Goal: Task Accomplishment & Management: Use online tool/utility

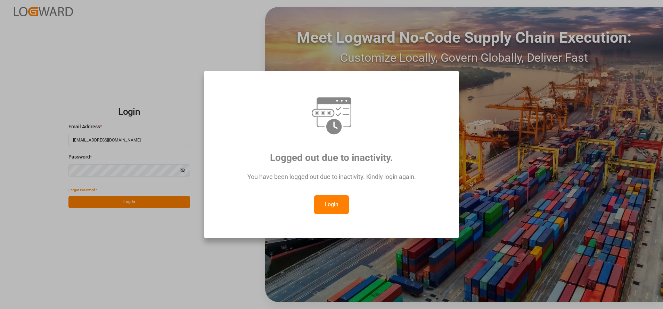
click at [335, 200] on button "Login" at bounding box center [331, 205] width 35 height 19
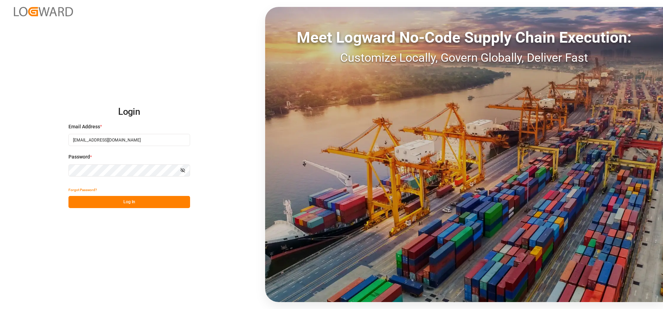
click at [155, 205] on button "Log In" at bounding box center [129, 202] width 122 height 12
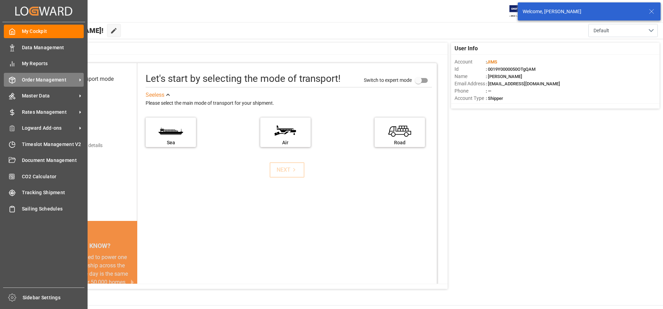
click at [27, 80] on span "Order Management" at bounding box center [49, 79] width 55 height 7
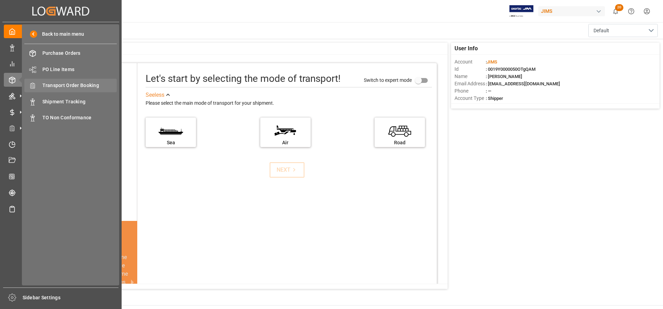
click at [69, 90] on div "Transport Order Booking Transport Order Booking" at bounding box center [70, 86] width 92 height 14
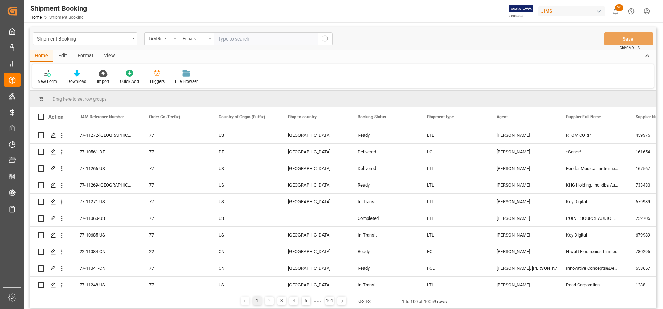
click at [253, 41] on input "text" at bounding box center [266, 38] width 104 height 13
type input "22-10829-CN"
click at [330, 42] on button "search button" at bounding box center [325, 38] width 15 height 13
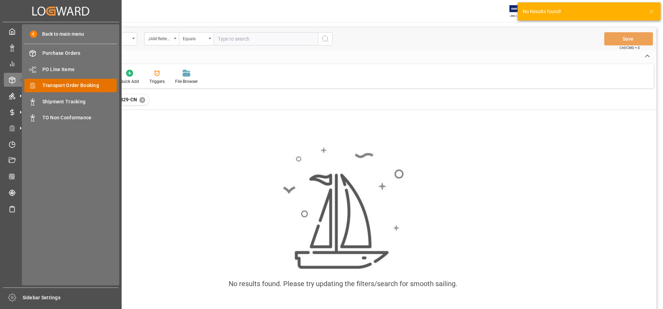
click at [69, 90] on div "Transport Order Booking Transport Order Booking" at bounding box center [70, 86] width 92 height 14
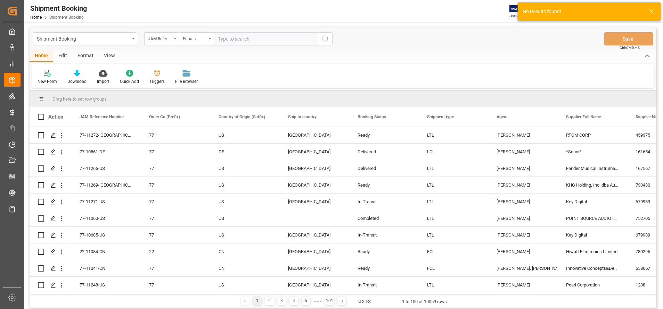
click at [277, 36] on input "text" at bounding box center [266, 38] width 104 height 13
paste input "22-10829-CN"
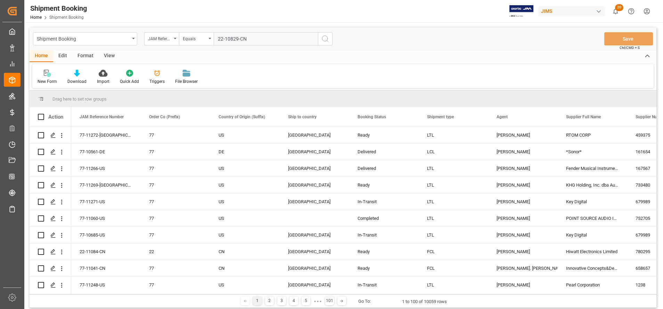
type input "22-10829-CN"
click at [329, 41] on button "search button" at bounding box center [325, 38] width 15 height 13
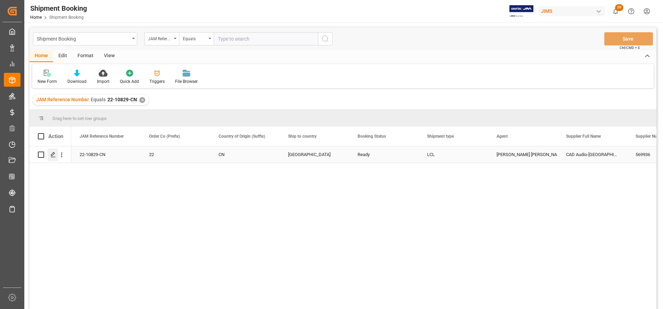
click at [49, 155] on div "Press SPACE to select this row." at bounding box center [53, 155] width 10 height 13
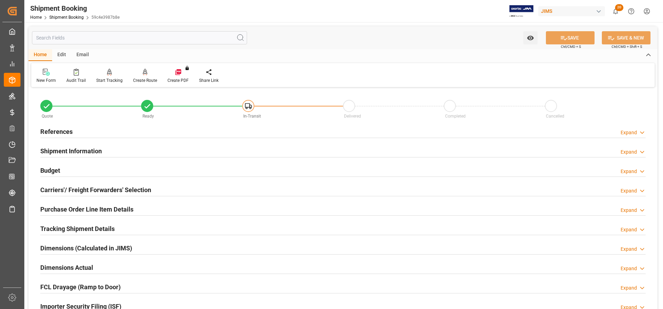
click at [84, 143] on div "Shipment Information Expand" at bounding box center [342, 151] width 615 height 19
click at [85, 147] on h2 "Shipment Information" at bounding box center [70, 151] width 61 height 9
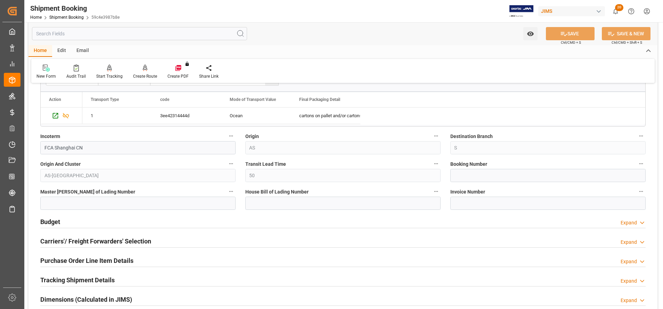
scroll to position [260, 0]
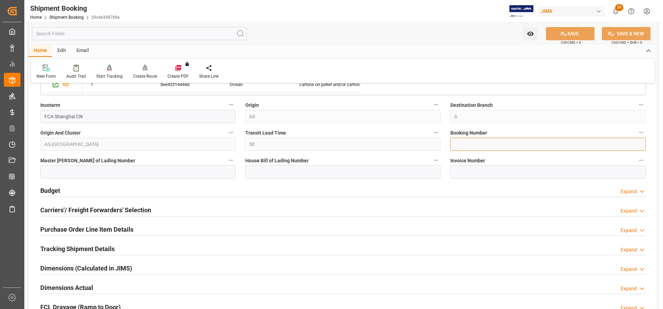
click at [474, 142] on input at bounding box center [547, 144] width 195 height 13
paste input "1069744996"
type input "BANQ1069744996"
click at [568, 34] on button "SAVE" at bounding box center [570, 33] width 49 height 13
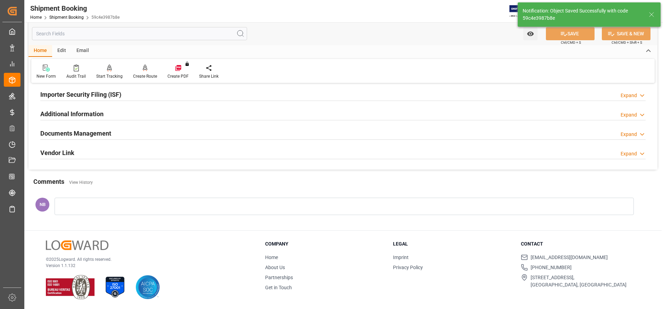
scroll to position [0, 0]
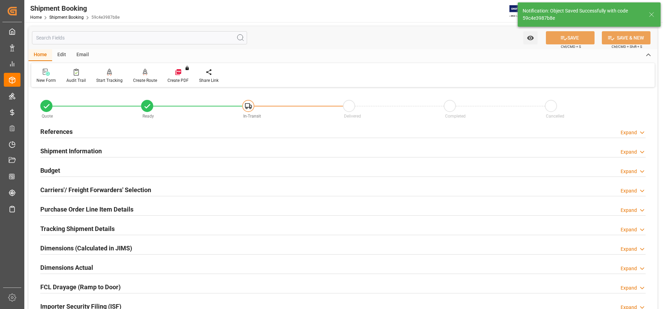
click at [76, 149] on h2 "Shipment Information" at bounding box center [70, 151] width 61 height 9
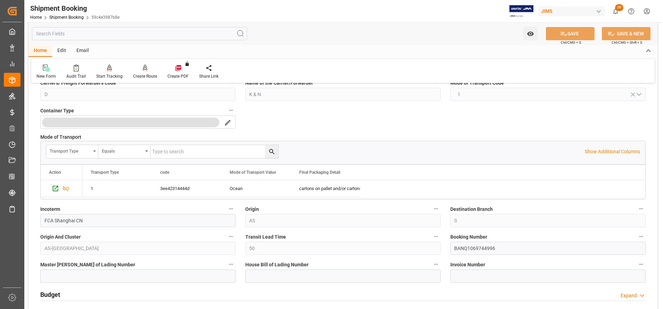
scroll to position [260, 0]
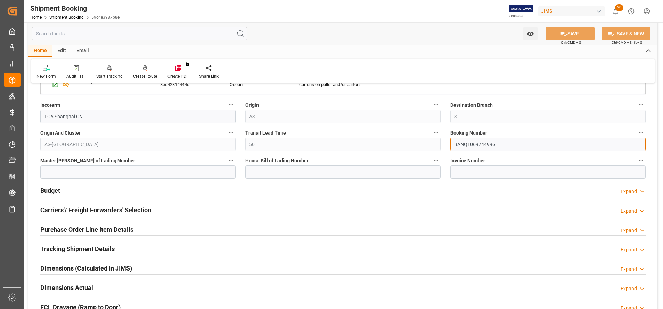
click at [405, 140] on div "Quote Ready In-Transit Delivered Completed Cancelled References Expand JAM Refe…" at bounding box center [342, 115] width 629 height 573
click at [355, 178] on input at bounding box center [342, 172] width 195 height 13
paste input "BANQ1069744996"
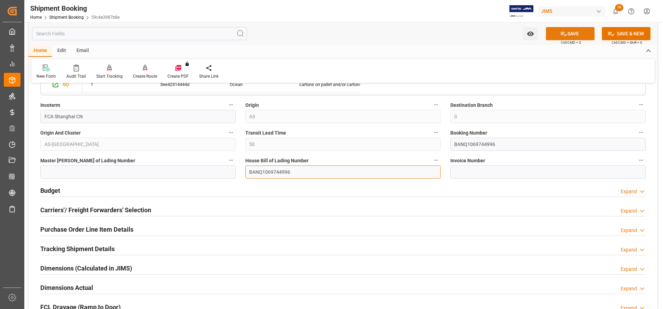
type input "BANQ1069744996"
click at [575, 34] on button "SAVE" at bounding box center [570, 33] width 49 height 13
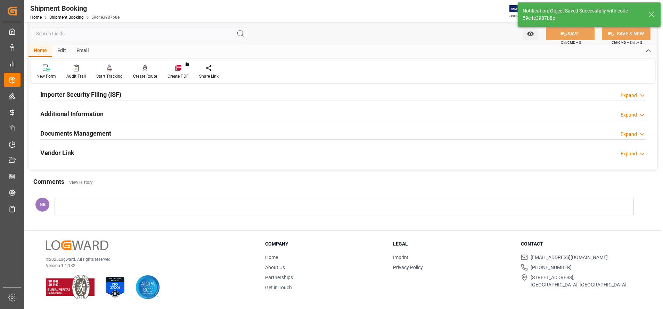
scroll to position [0, 0]
